Goal: Task Accomplishment & Management: Complete application form

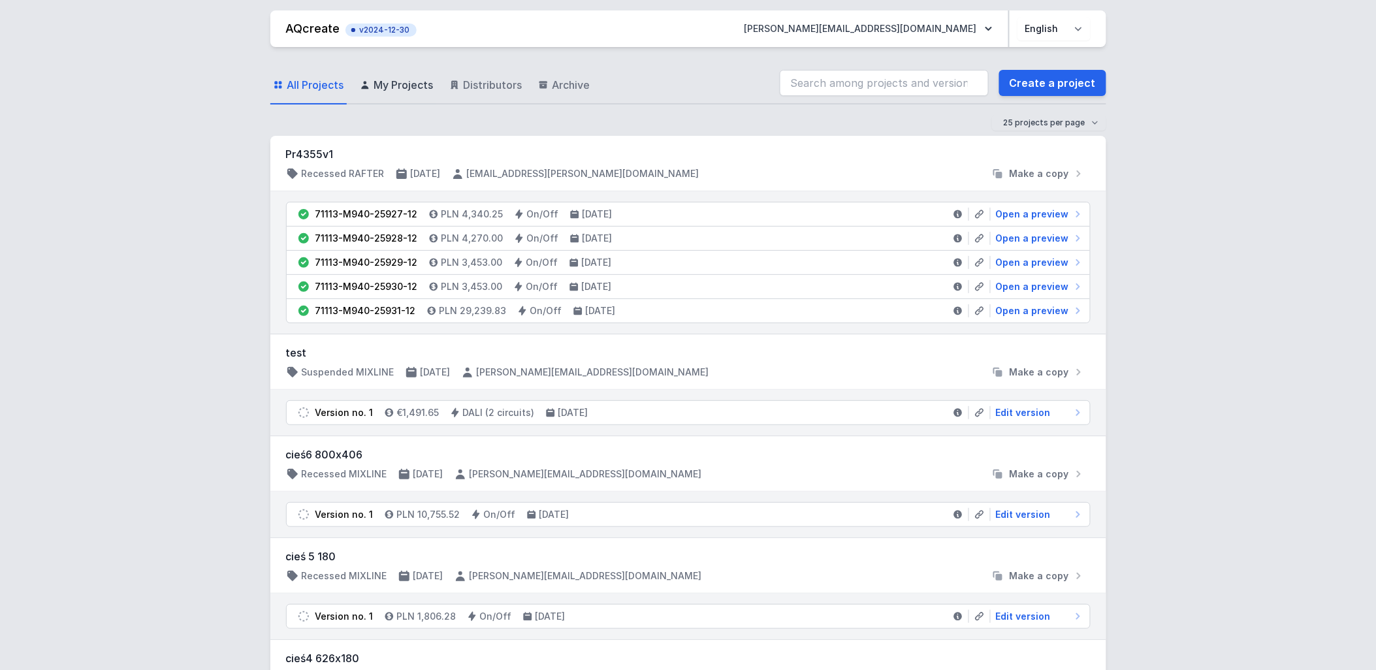
click at [386, 80] on span "My Projects" at bounding box center [403, 85] width 59 height 16
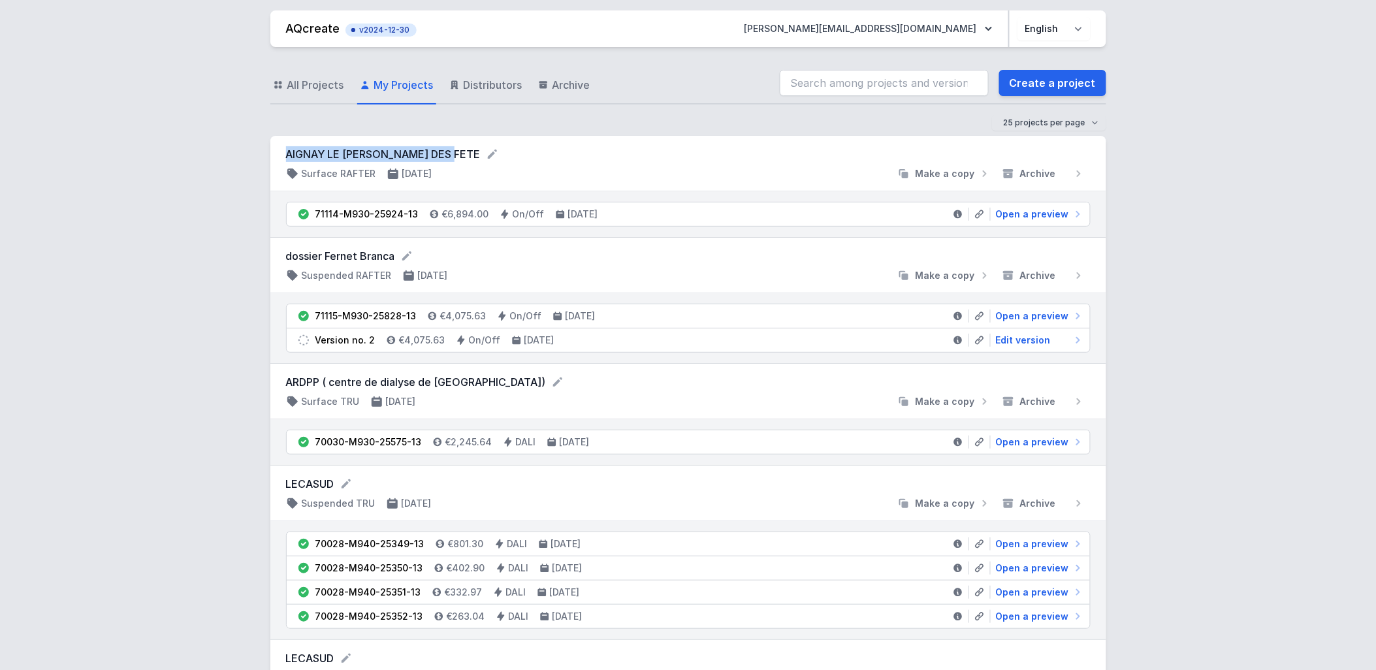
drag, startPoint x: 286, startPoint y: 148, endPoint x: 452, endPoint y: 159, distance: 166.8
click at [452, 159] on form "AIGNAY LE [PERSON_NAME] DES FETE" at bounding box center [688, 154] width 804 height 16
copy form "AIGNAY LE [PERSON_NAME] DES FETE"
click at [1081, 83] on link "Create a project" at bounding box center [1052, 83] width 107 height 26
click at [1014, 86] on link "Create a project" at bounding box center [1052, 83] width 107 height 26
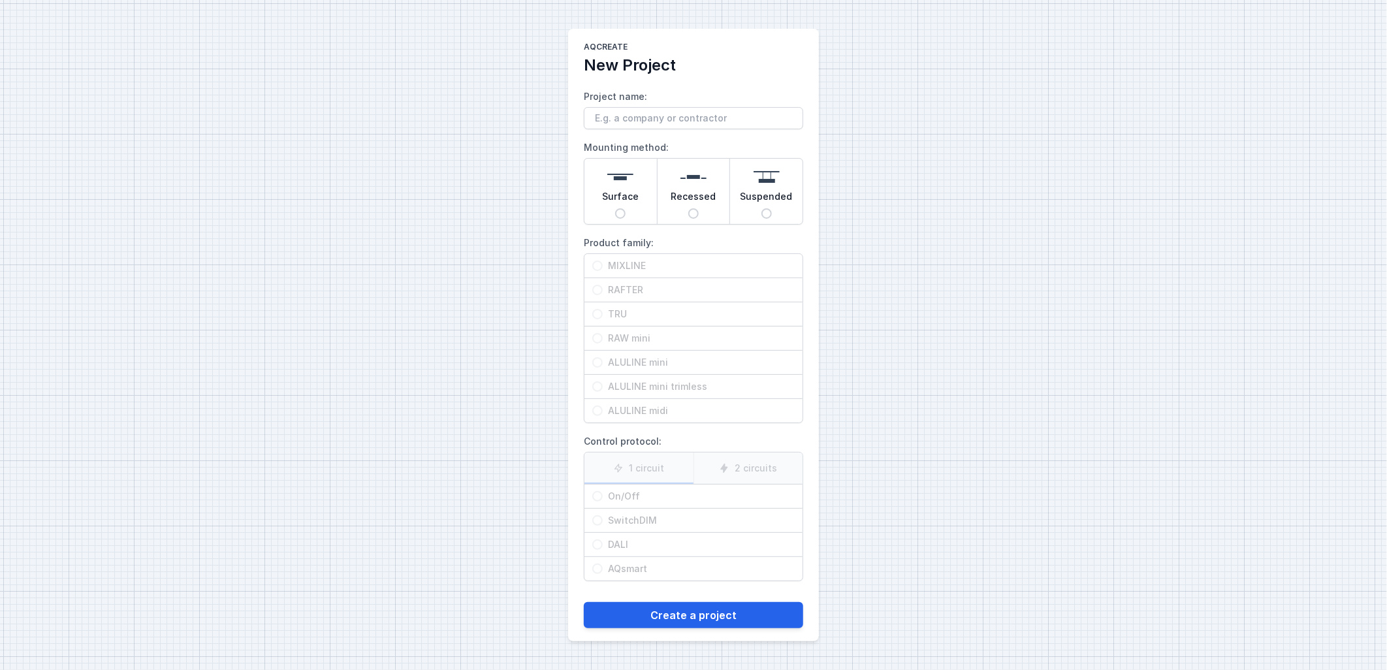
click at [626, 197] on span "Surface" at bounding box center [620, 199] width 37 height 18
click at [626, 208] on input "Surface" at bounding box center [620, 213] width 10 height 10
radio input "true"
click at [621, 313] on span "TRU" at bounding box center [699, 314] width 192 height 13
click at [603, 313] on input "TRU" at bounding box center [597, 314] width 10 height 10
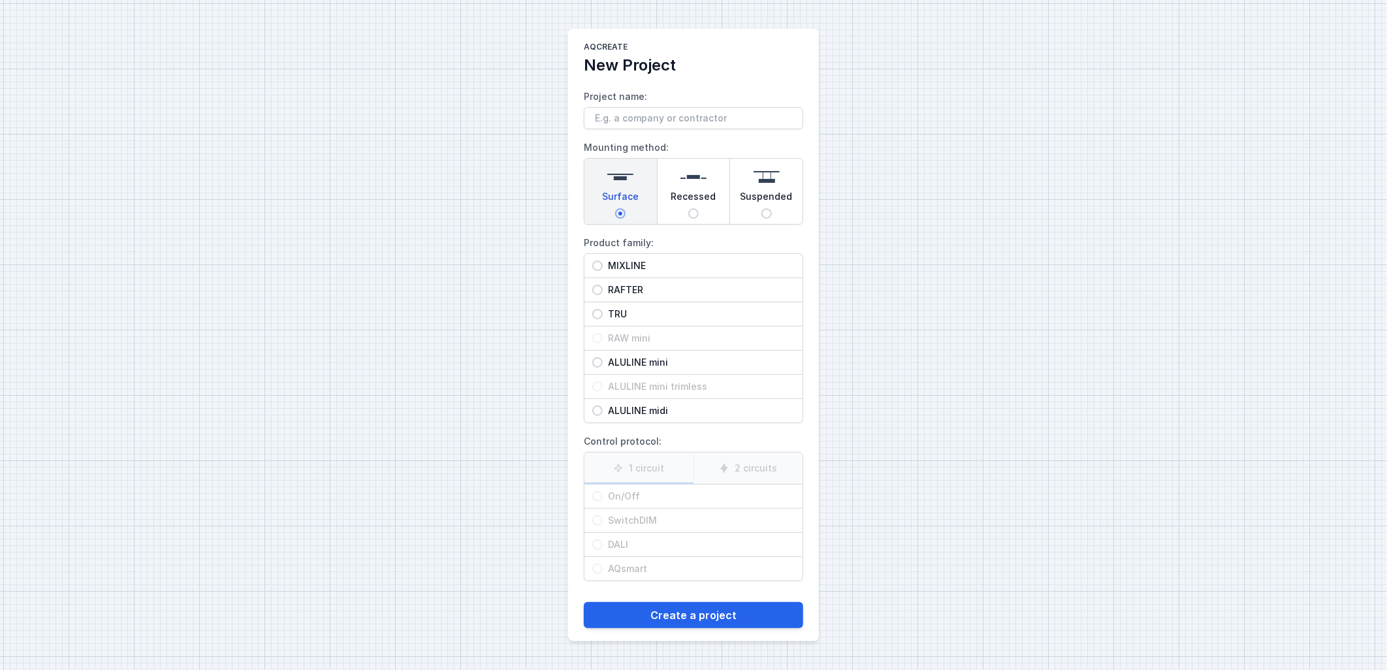
radio input "true"
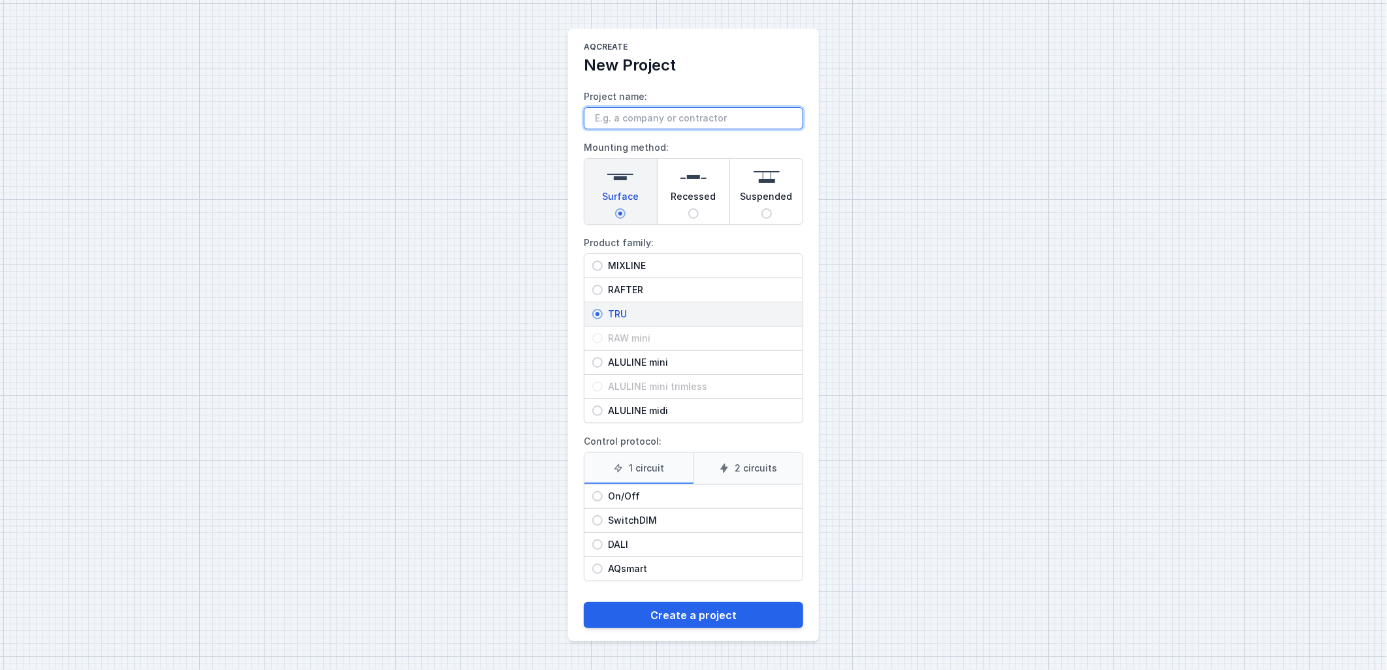
click at [690, 116] on input "Project name:" at bounding box center [693, 118] width 219 height 22
paste input "AIGNAY LE [PERSON_NAME] DES FETE"
type input "AIGNAY LE [PERSON_NAME] DES FETE"
click at [683, 495] on span "On/Off" at bounding box center [699, 496] width 192 height 13
click at [603, 495] on input "On/Off" at bounding box center [597, 496] width 10 height 10
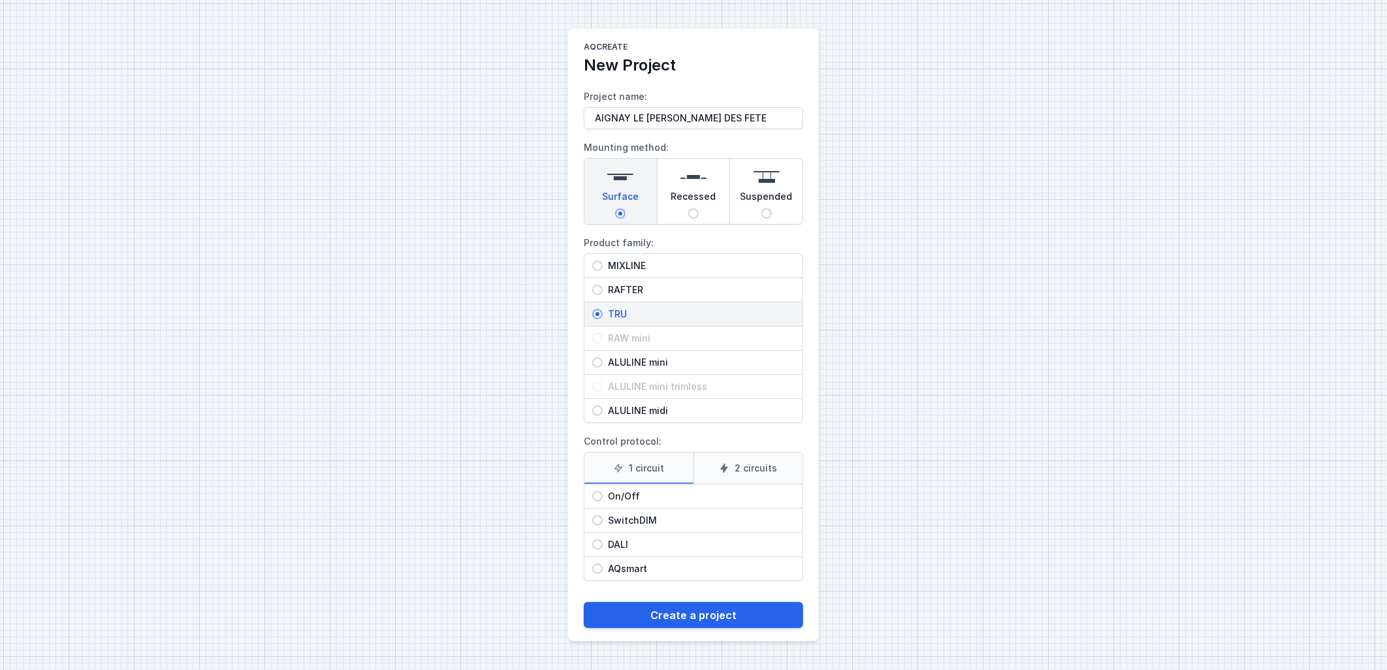
radio input "true"
click at [667, 624] on button "Create a project" at bounding box center [693, 615] width 219 height 26
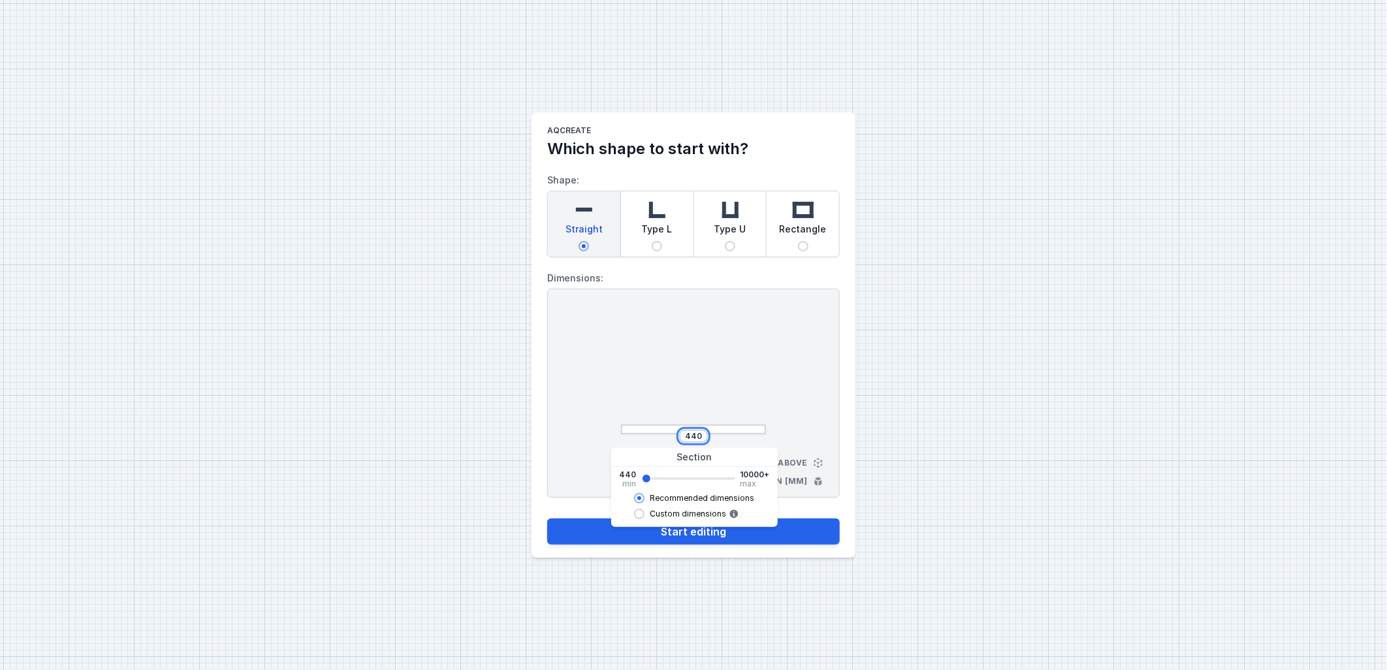
click at [699, 437] on input "440" at bounding box center [693, 436] width 21 height 10
click at [686, 437] on input "440" at bounding box center [693, 436] width 21 height 10
type input "13472"
click at [833, 401] on div "13472 View from above Dimensions in [mm]" at bounding box center [693, 393] width 293 height 209
click at [703, 436] on input "13472" at bounding box center [693, 436] width 26 height 10
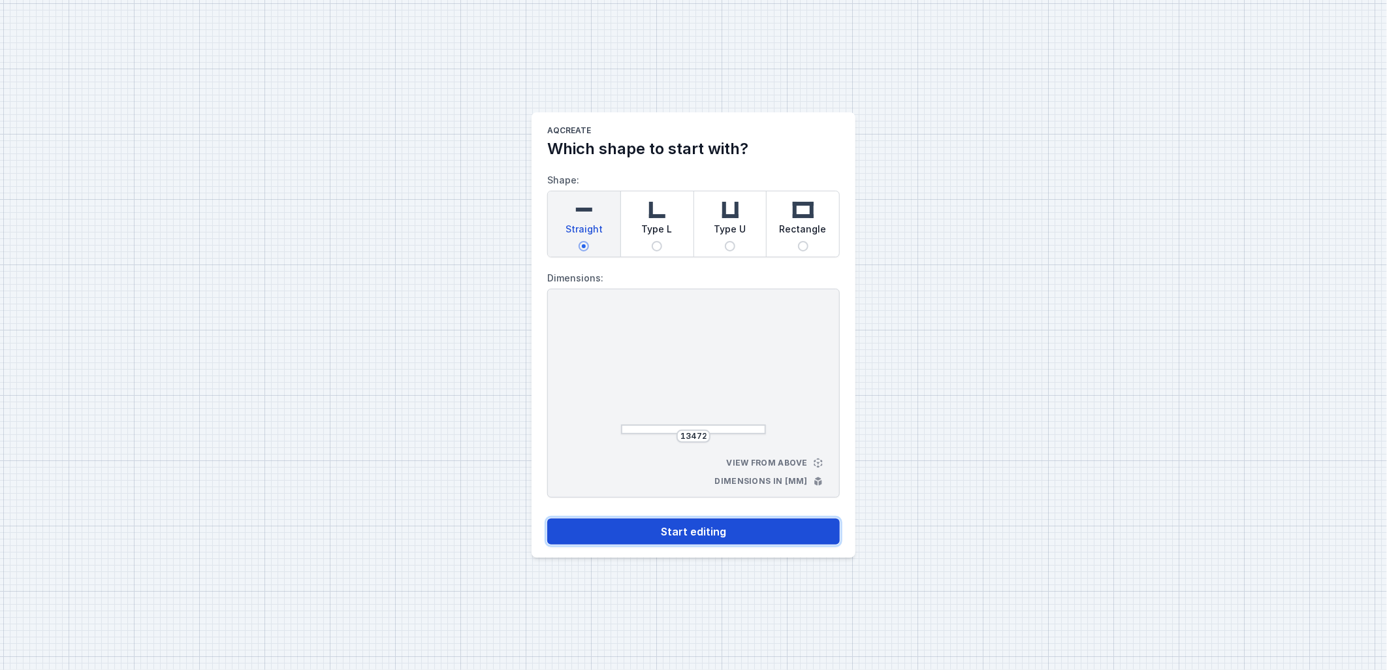
click at [710, 532] on button "Start editing" at bounding box center [693, 531] width 293 height 26
select select "M"
select select "3000"
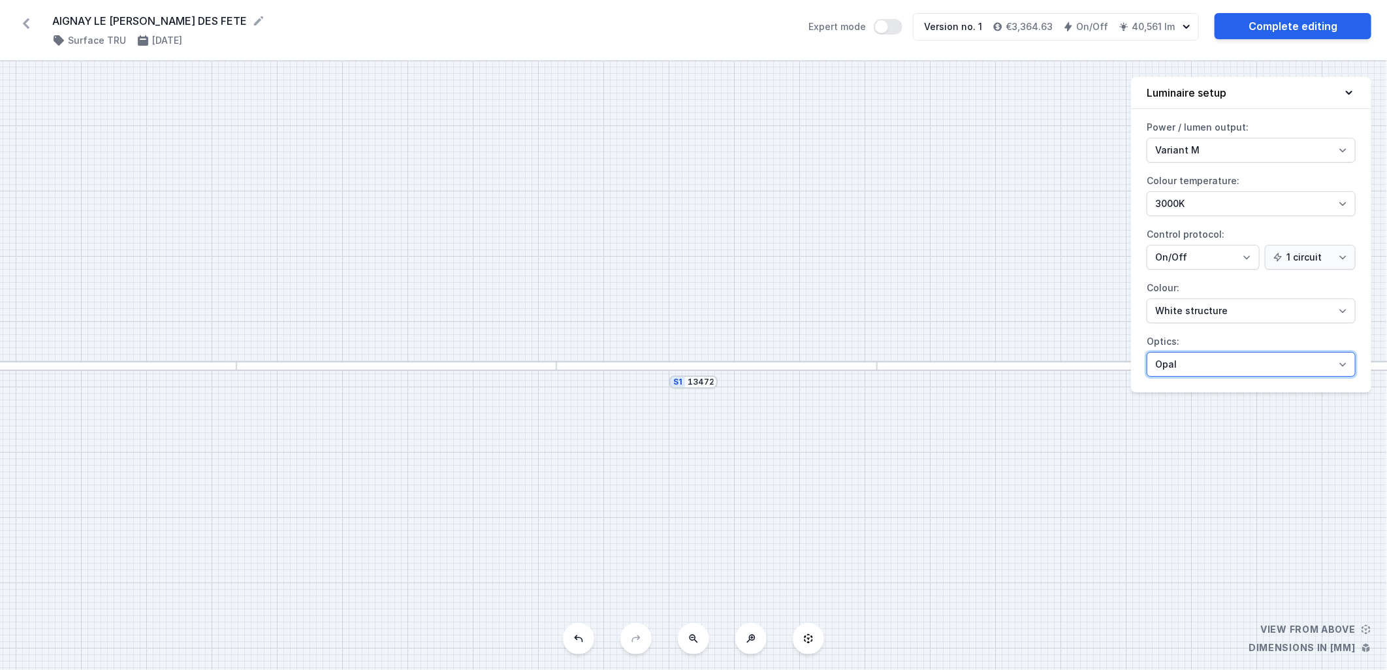
click at [1207, 363] on select "Microprism Opal" at bounding box center [1251, 364] width 209 height 25
select select "microprism"
click at [1147, 353] on select "Microprism Opal" at bounding box center [1251, 364] width 209 height 25
click at [1237, 144] on select "Variant L Variant M" at bounding box center [1251, 150] width 209 height 25
click at [1147, 138] on select "Variant L Variant M" at bounding box center [1251, 150] width 209 height 25
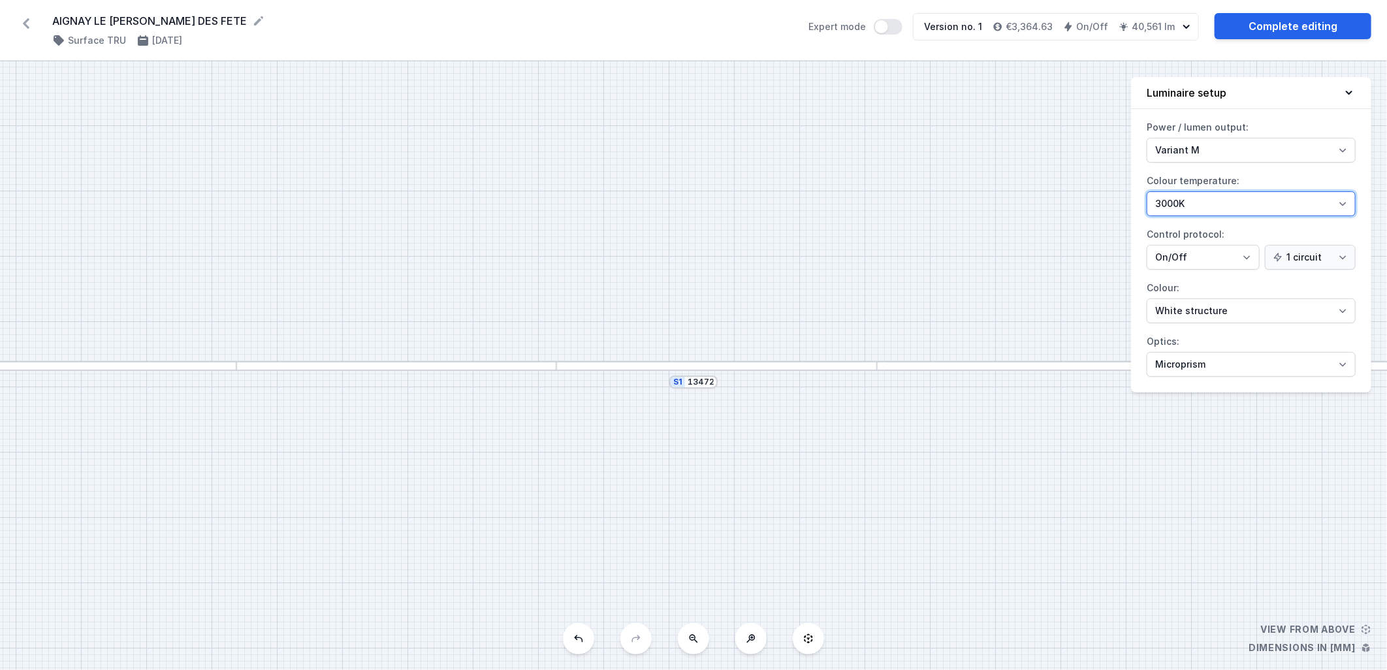
click at [1211, 210] on select "4000K 3000K 2700K" at bounding box center [1251, 203] width 209 height 25
click at [1324, 25] on link "Complete editing" at bounding box center [1293, 26] width 157 height 26
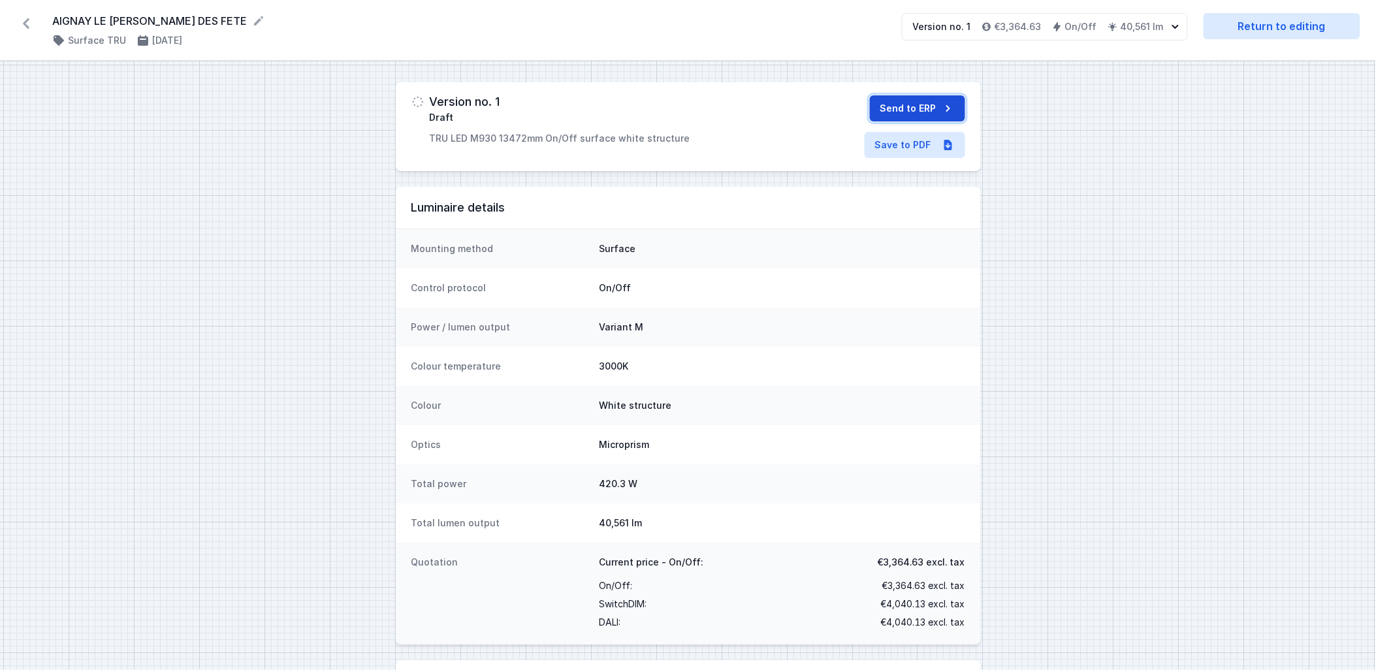
click at [931, 114] on button "Send to ERP" at bounding box center [917, 108] width 95 height 26
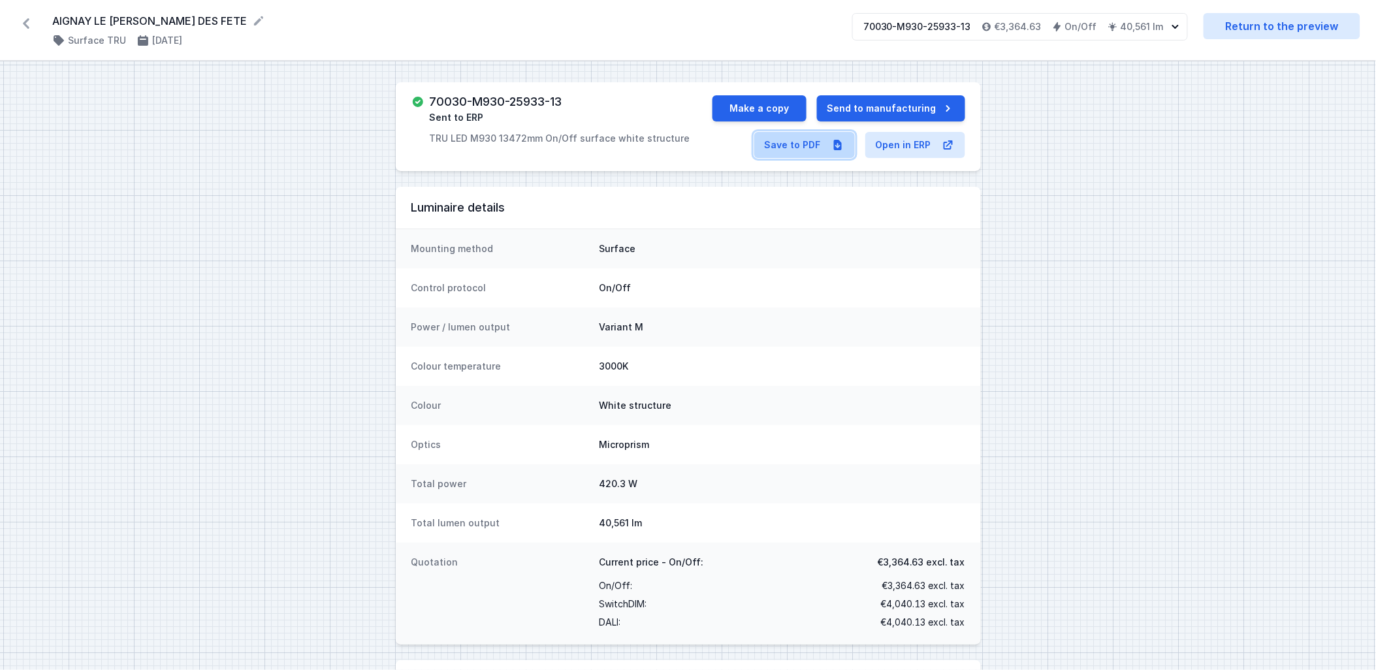
click at [814, 147] on link "Save to PDF" at bounding box center [804, 145] width 101 height 26
